Goal: Navigation & Orientation: Find specific page/section

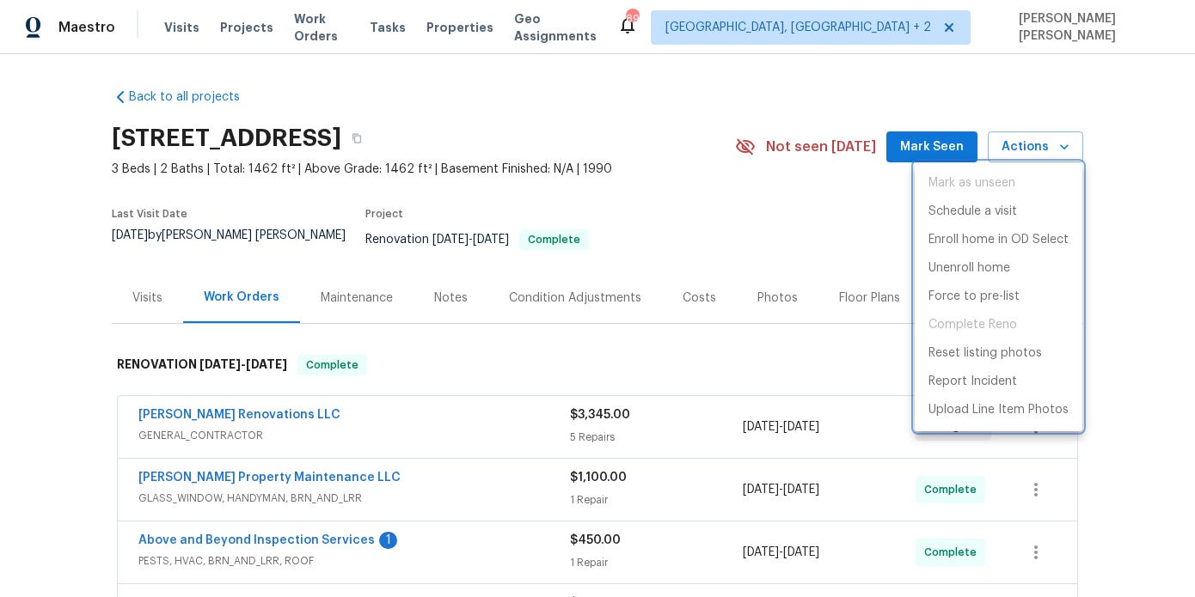
click at [616, 205] on div at bounding box center [597, 298] width 1195 height 597
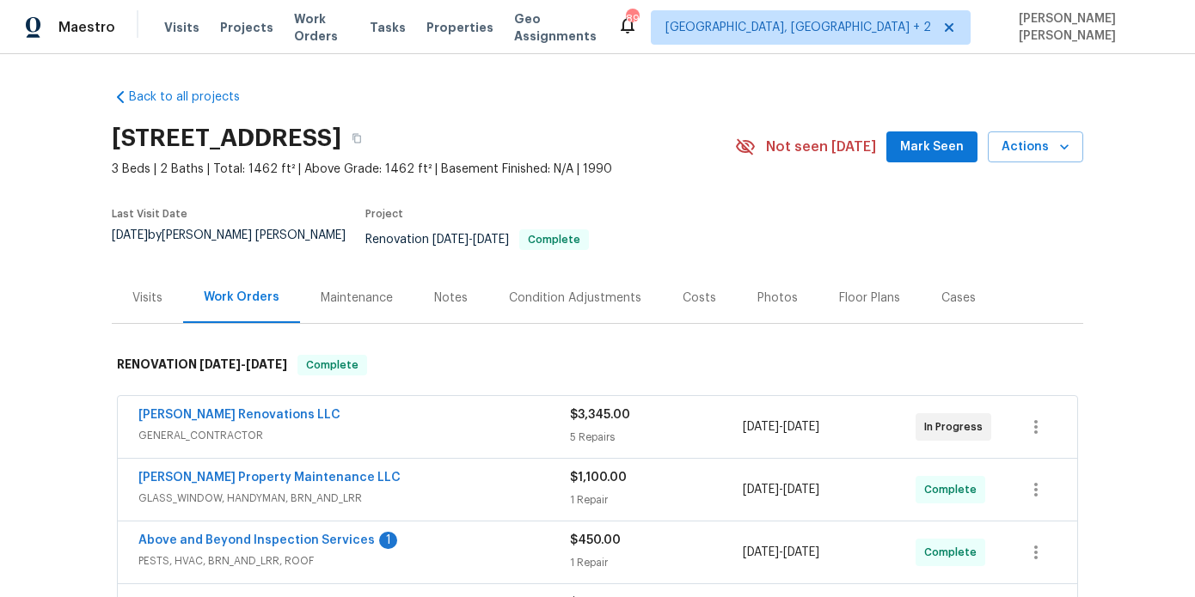
scroll to position [50, 0]
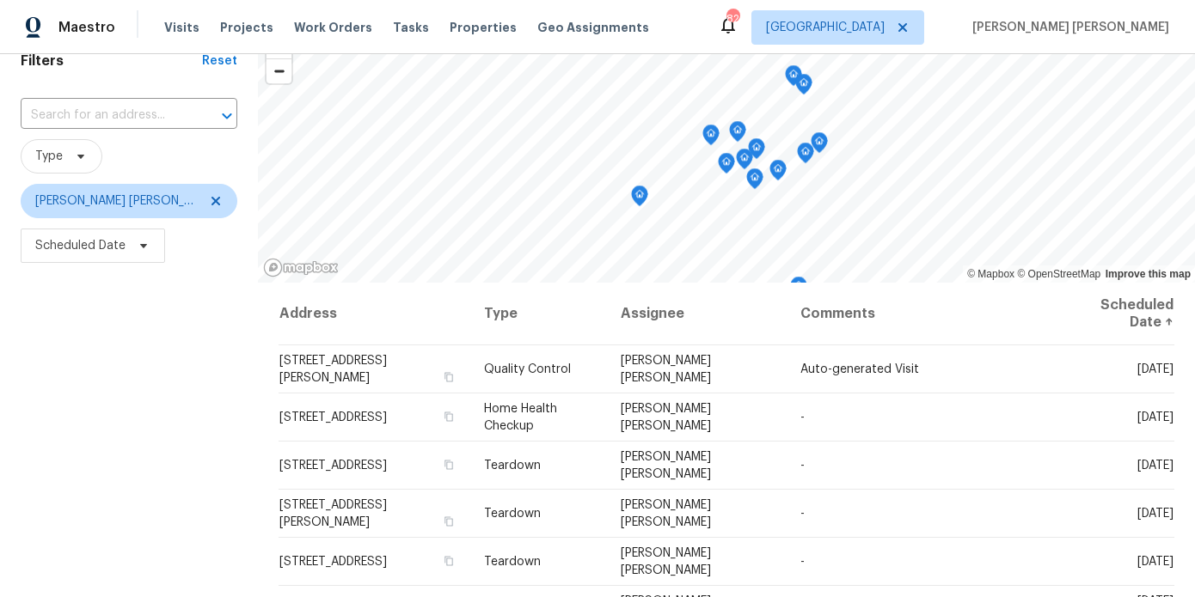
scroll to position [80, 0]
